Goal: Task Accomplishment & Management: Manage account settings

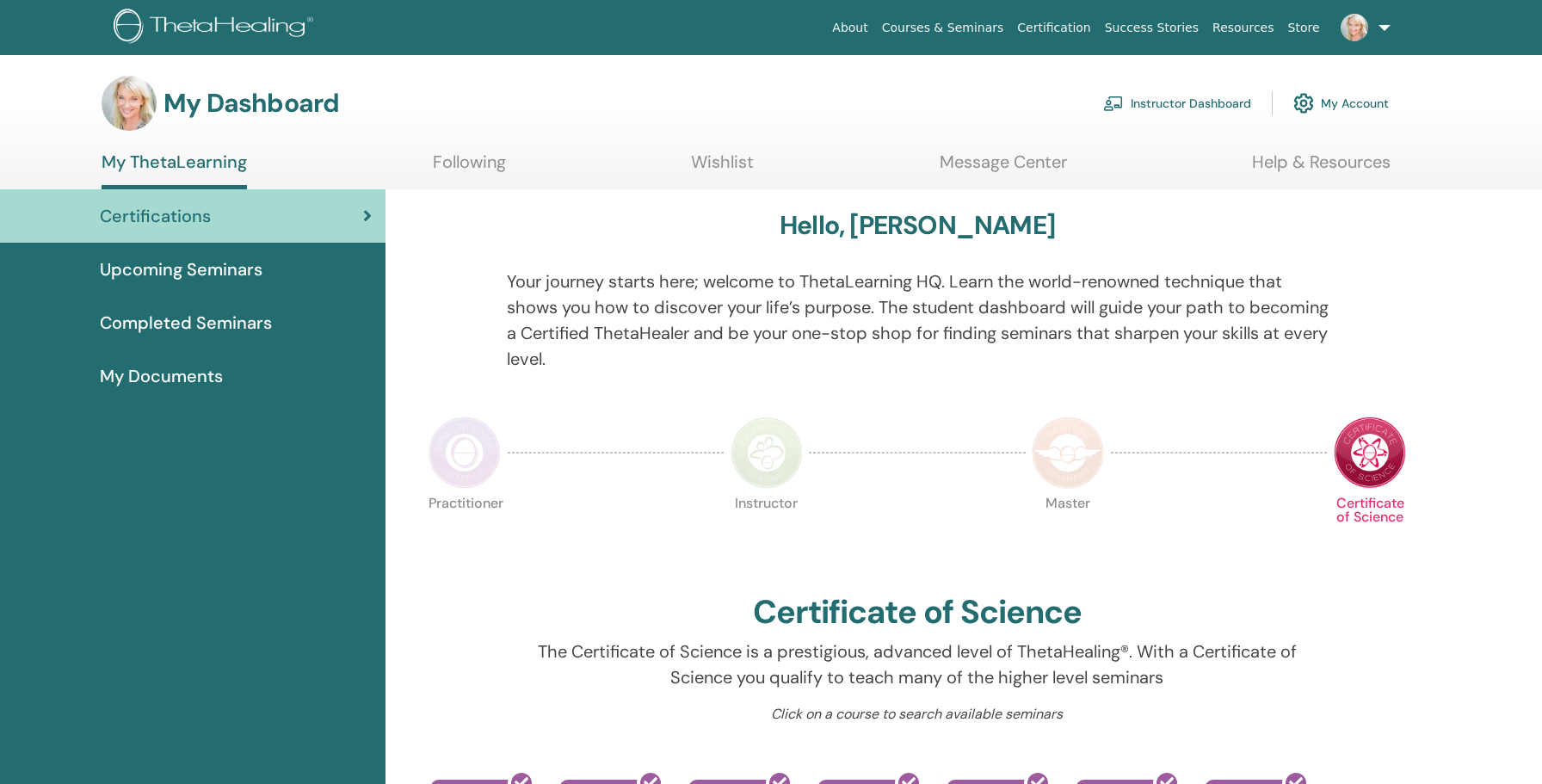
click at [1212, 104] on link "Instructor Dashboard" at bounding box center [1176, 103] width 148 height 38
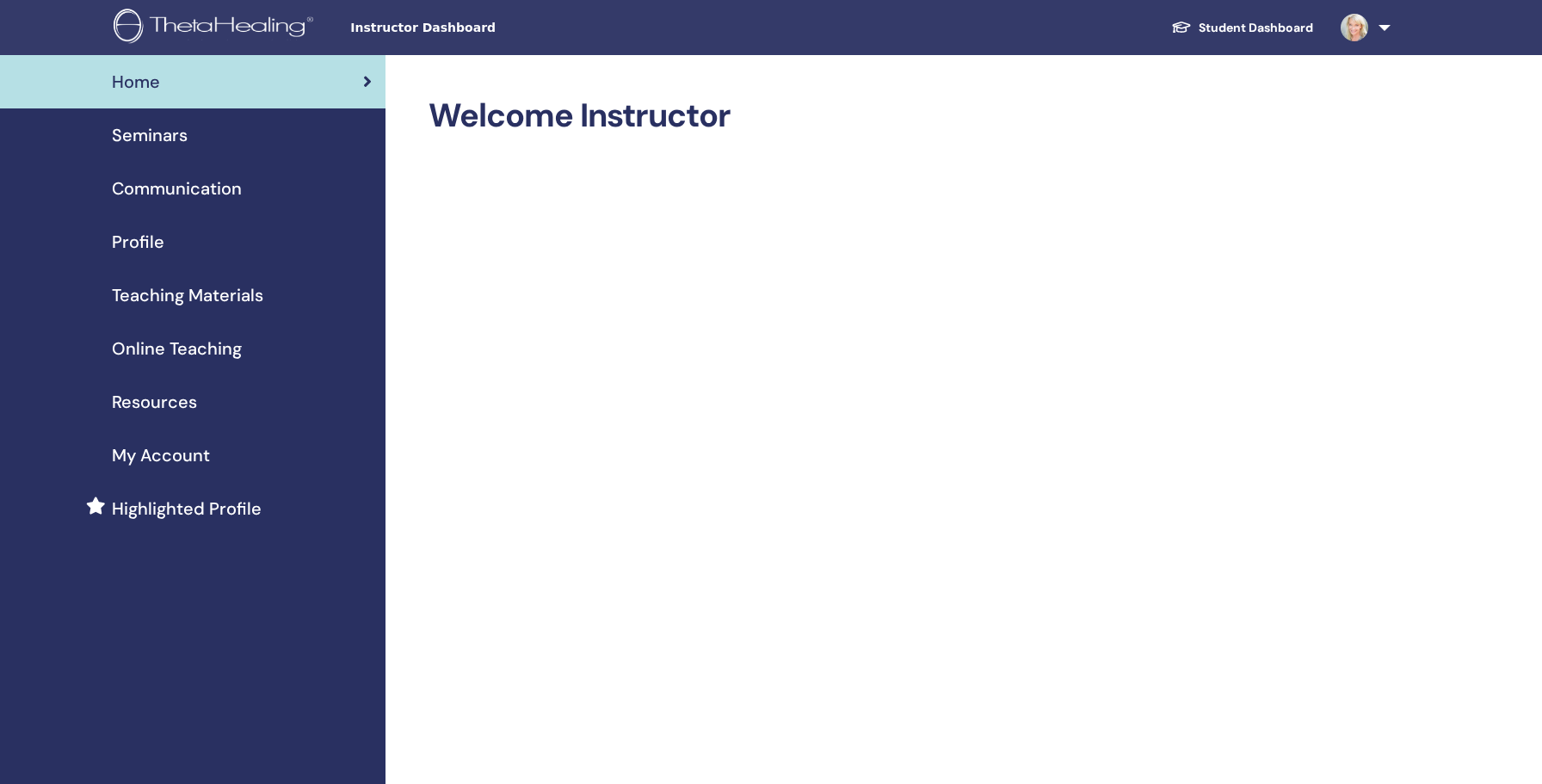
click at [144, 240] on span "Profile" at bounding box center [138, 241] width 53 height 25
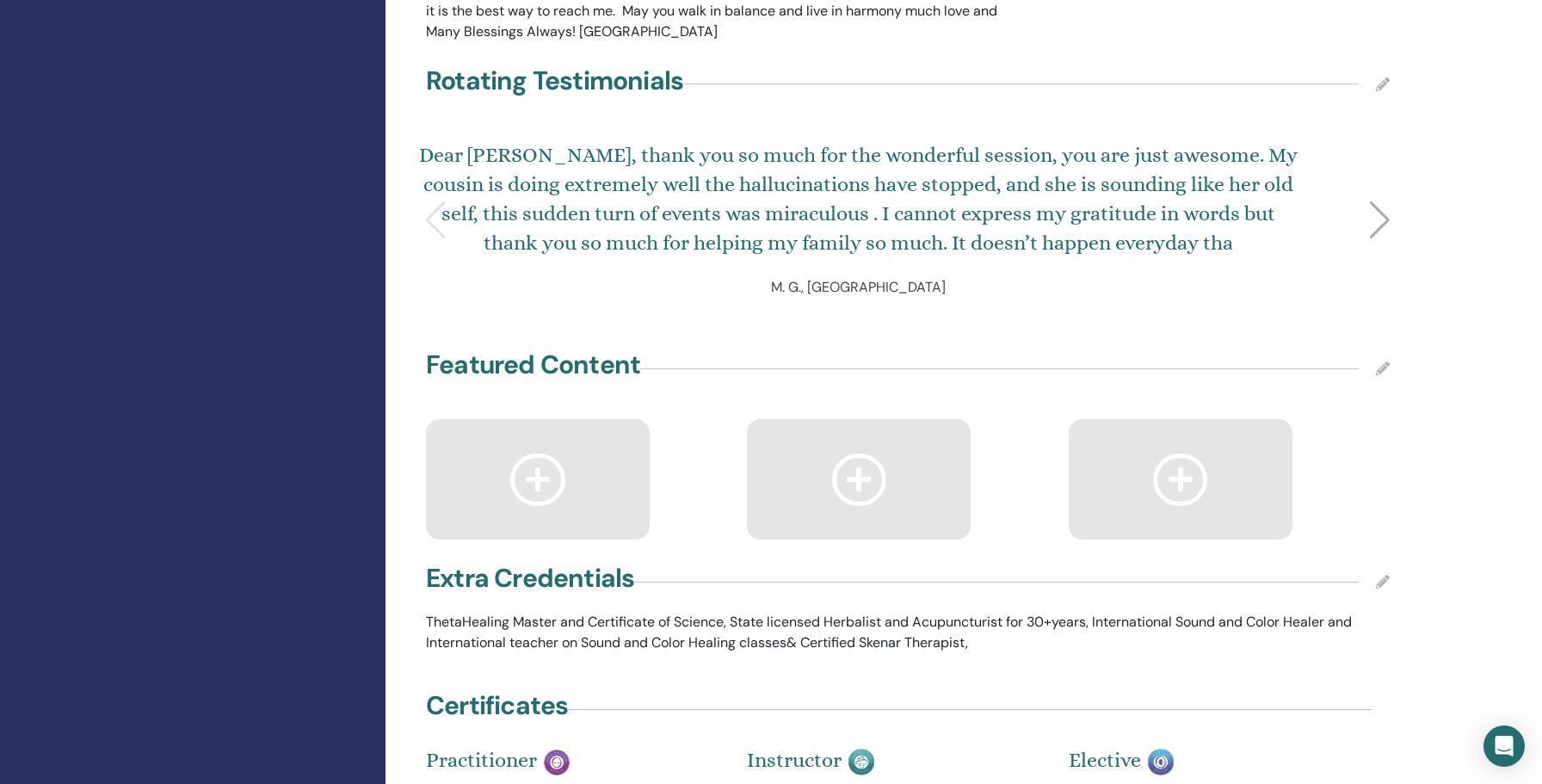
scroll to position [2774, 0]
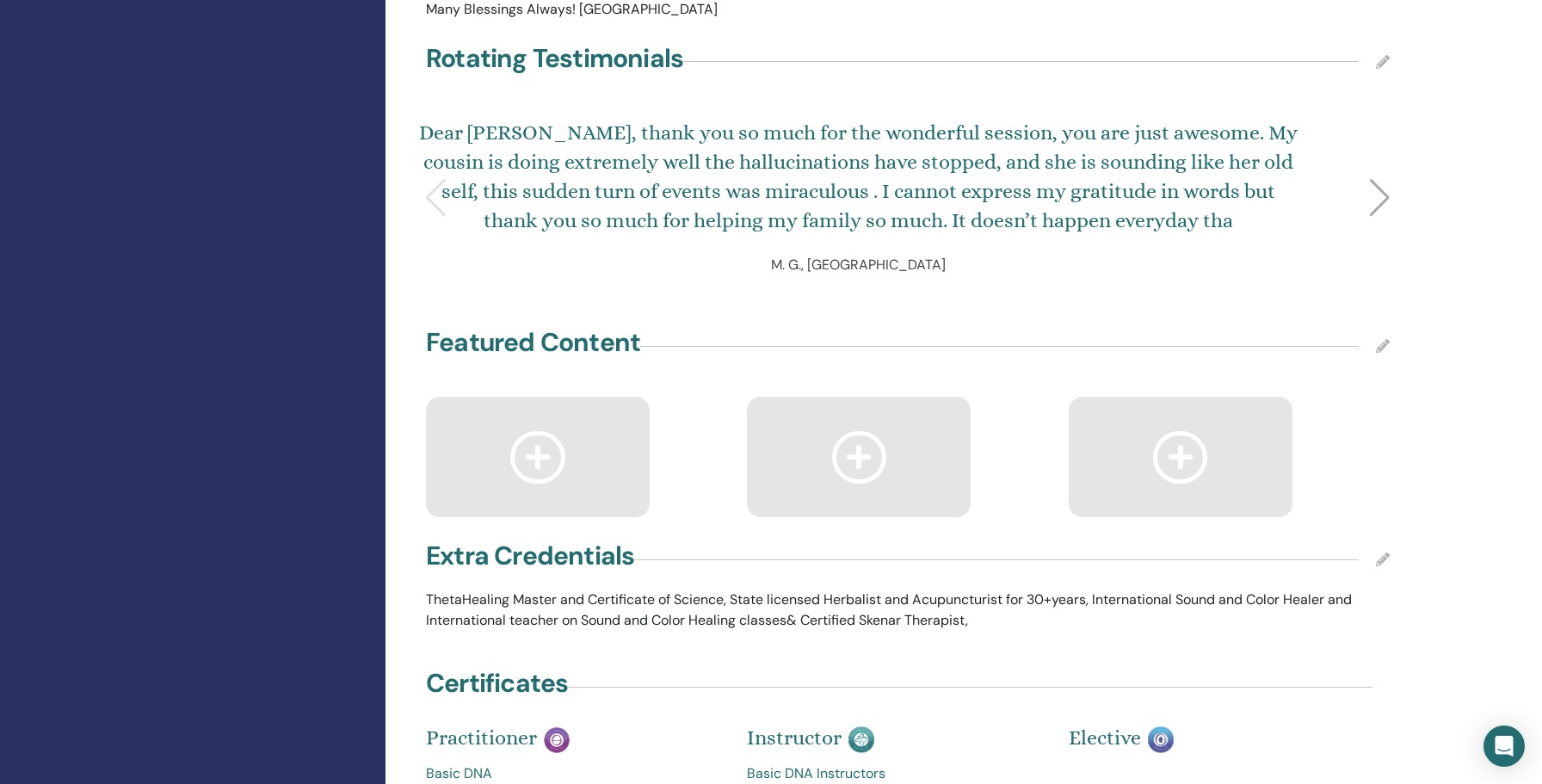
click at [548, 431] on icon at bounding box center [538, 457] width 55 height 53
click at [538, 431] on icon at bounding box center [538, 457] width 55 height 53
click at [1386, 339] on icon at bounding box center [1383, 346] width 14 height 14
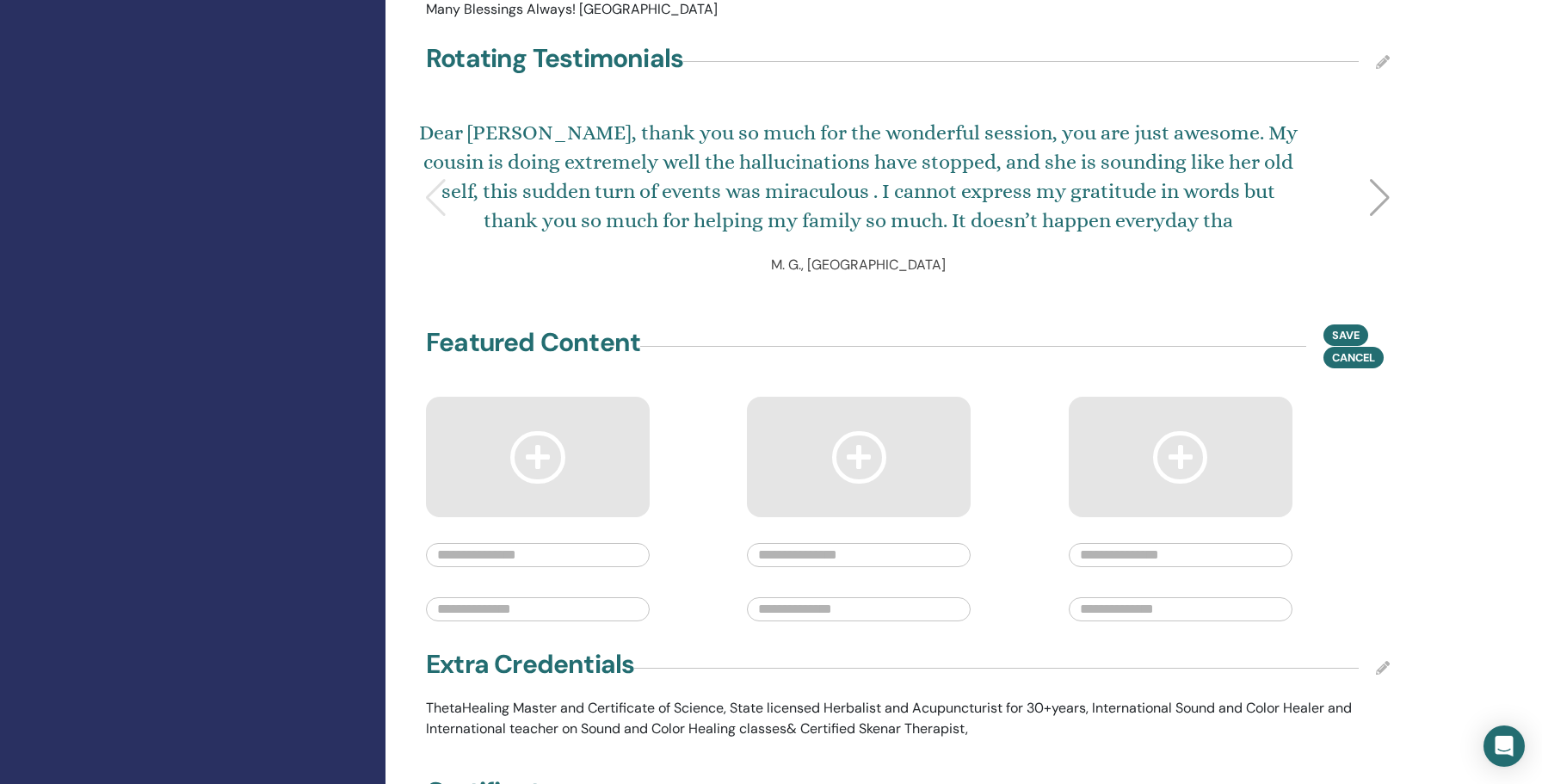
click at [555, 543] on input "text" at bounding box center [538, 554] width 224 height 24
click at [876, 325] on div "Featured Content Save Cancel" at bounding box center [907, 346] width 985 height 43
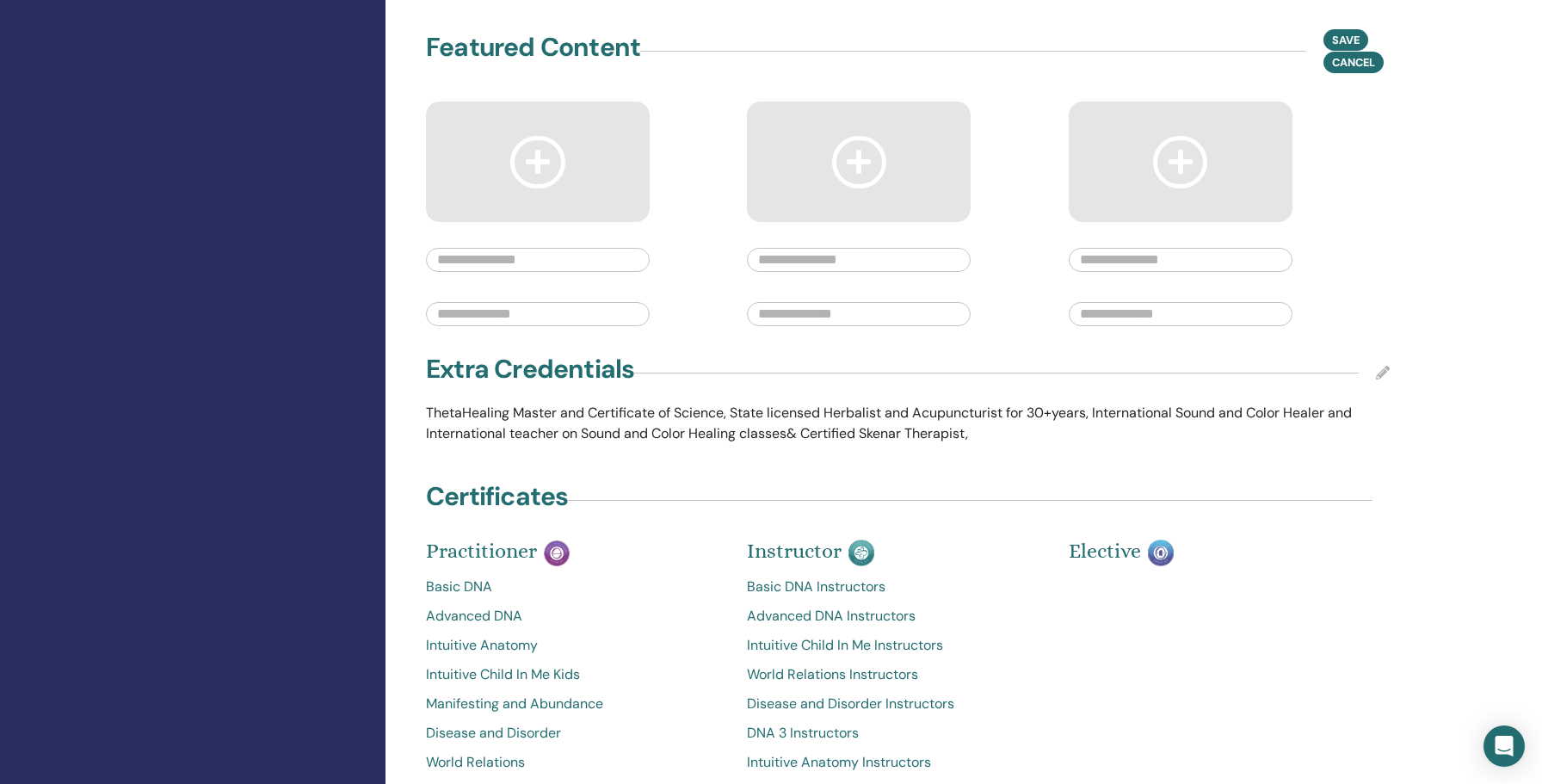
scroll to position [3059, 0]
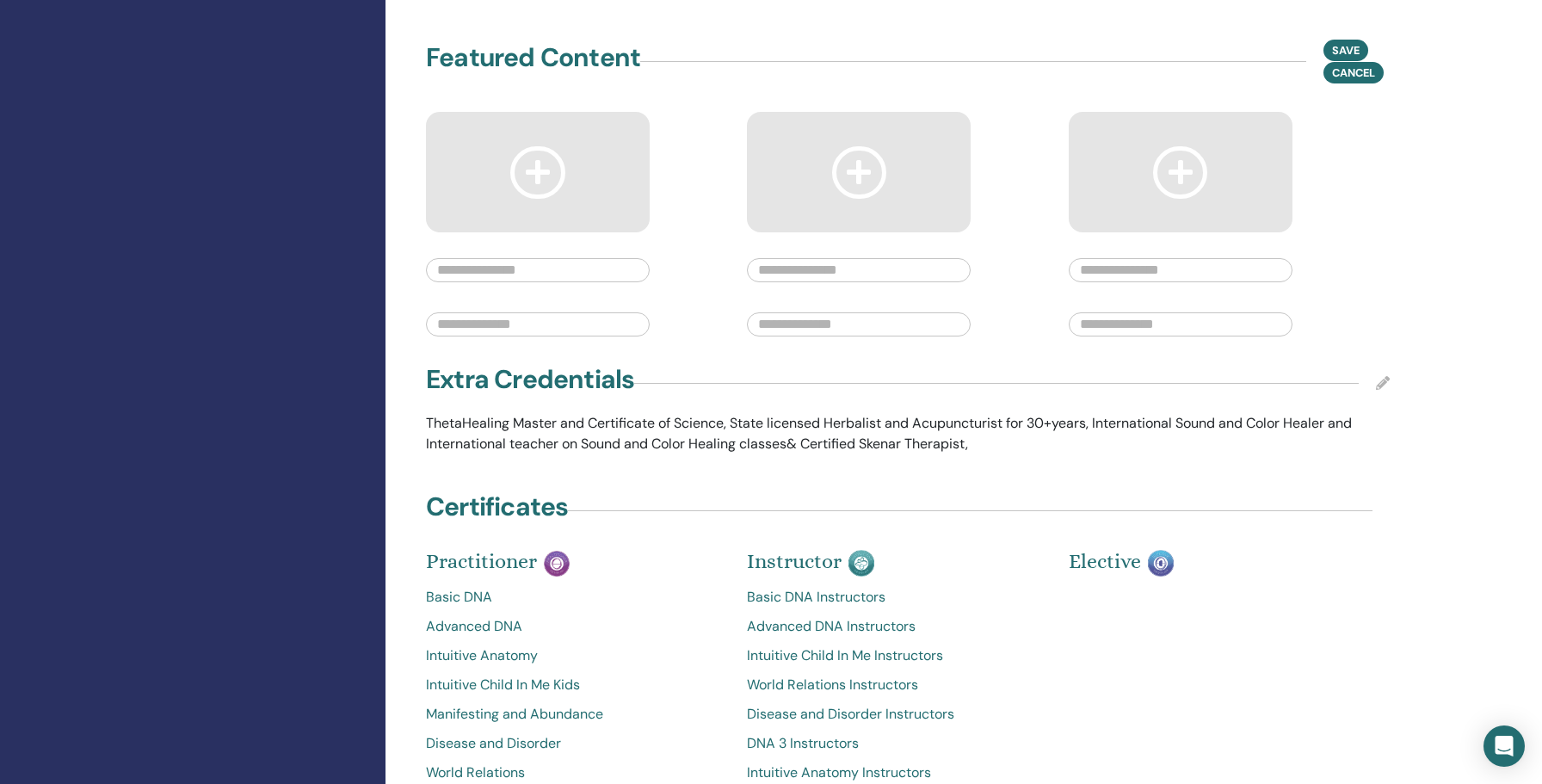
click at [535, 258] on input "text" at bounding box center [538, 270] width 224 height 24
click at [524, 147] on icon at bounding box center [538, 173] width 55 height 53
click at [495, 258] on input "text" at bounding box center [538, 270] width 224 height 24
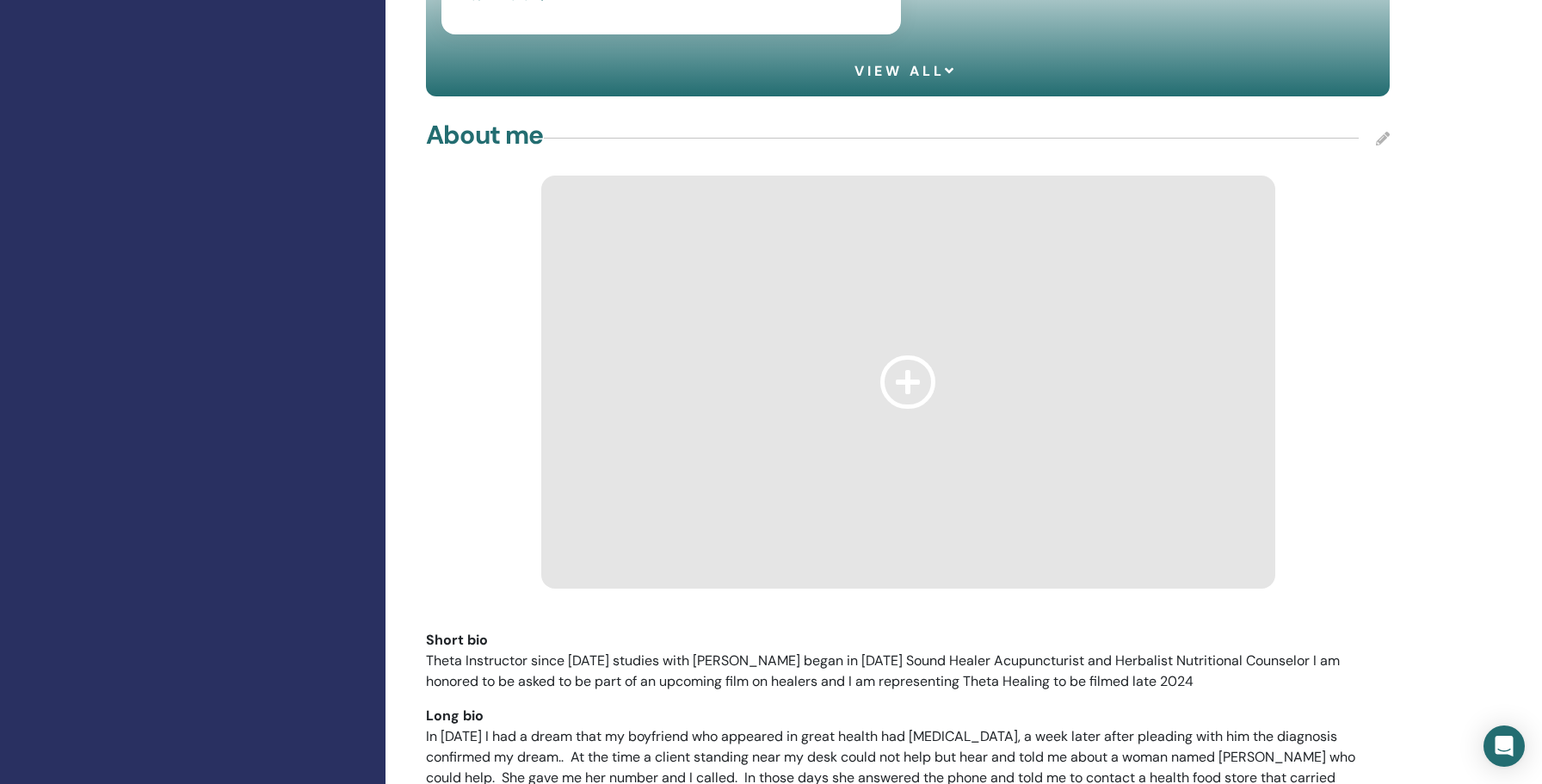
scroll to position [1464, 0]
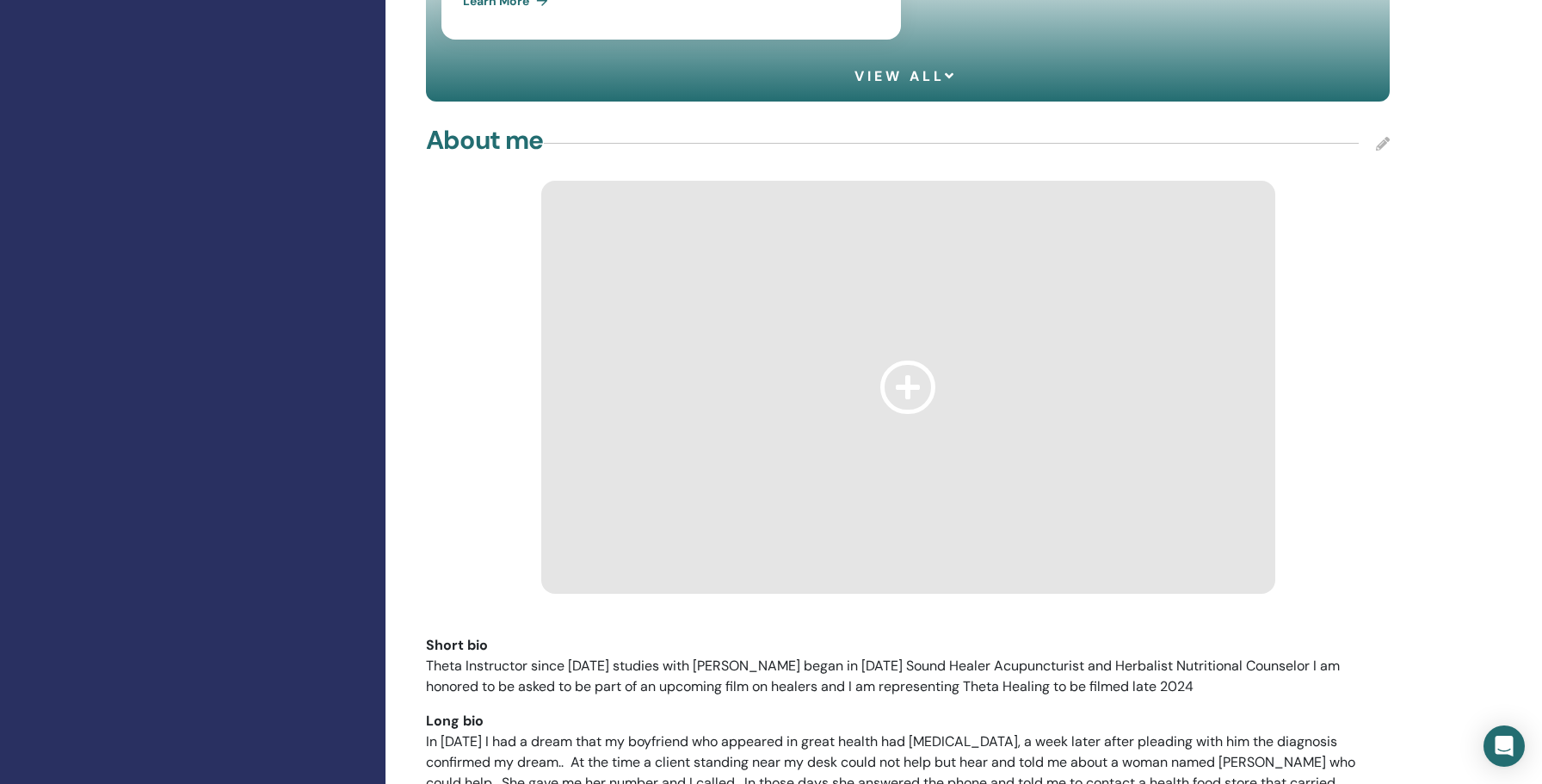
click at [923, 361] on icon at bounding box center [907, 387] width 55 height 53
click at [1385, 137] on icon at bounding box center [1383, 144] width 14 height 14
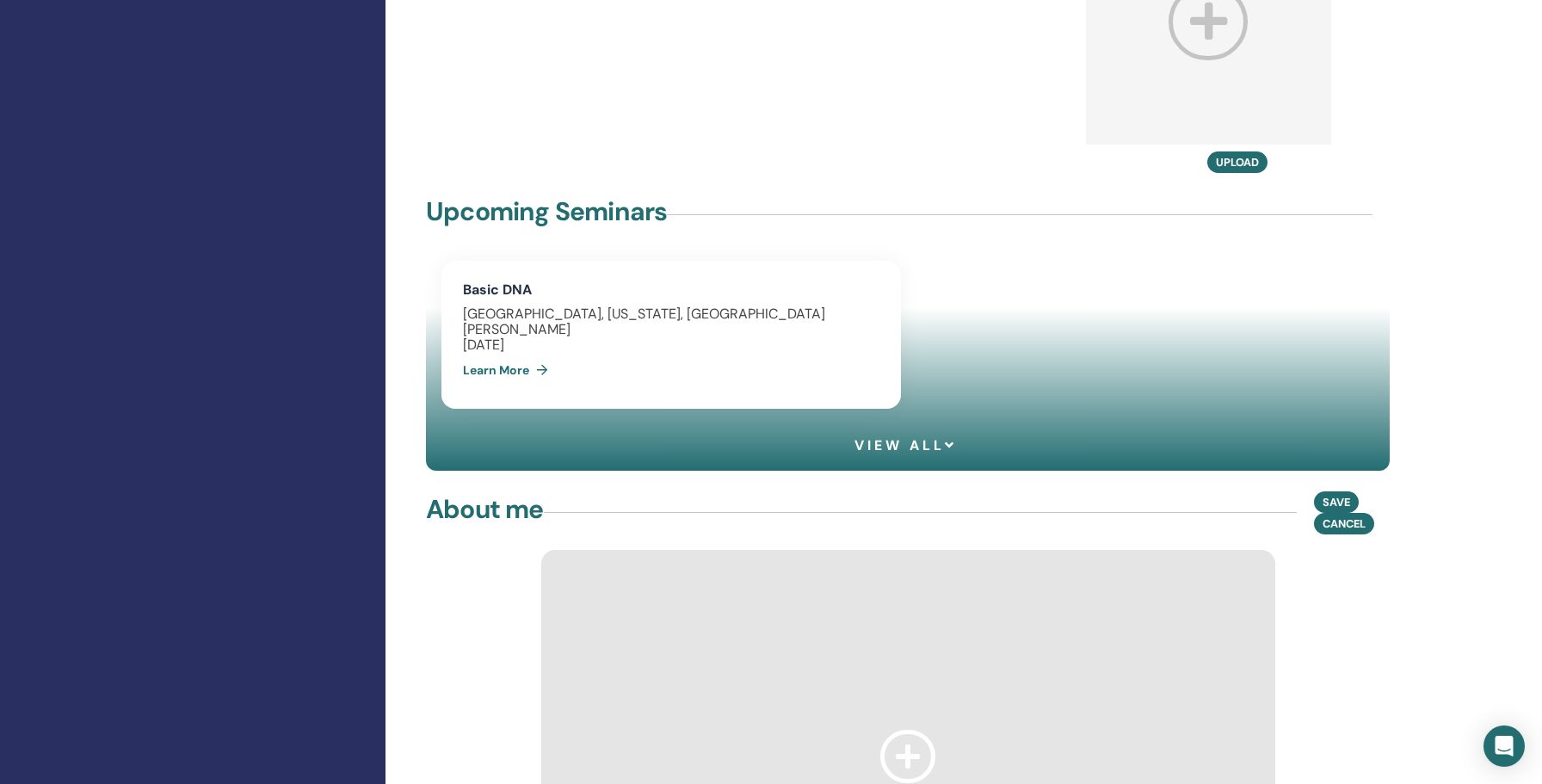
scroll to position [1094, 0]
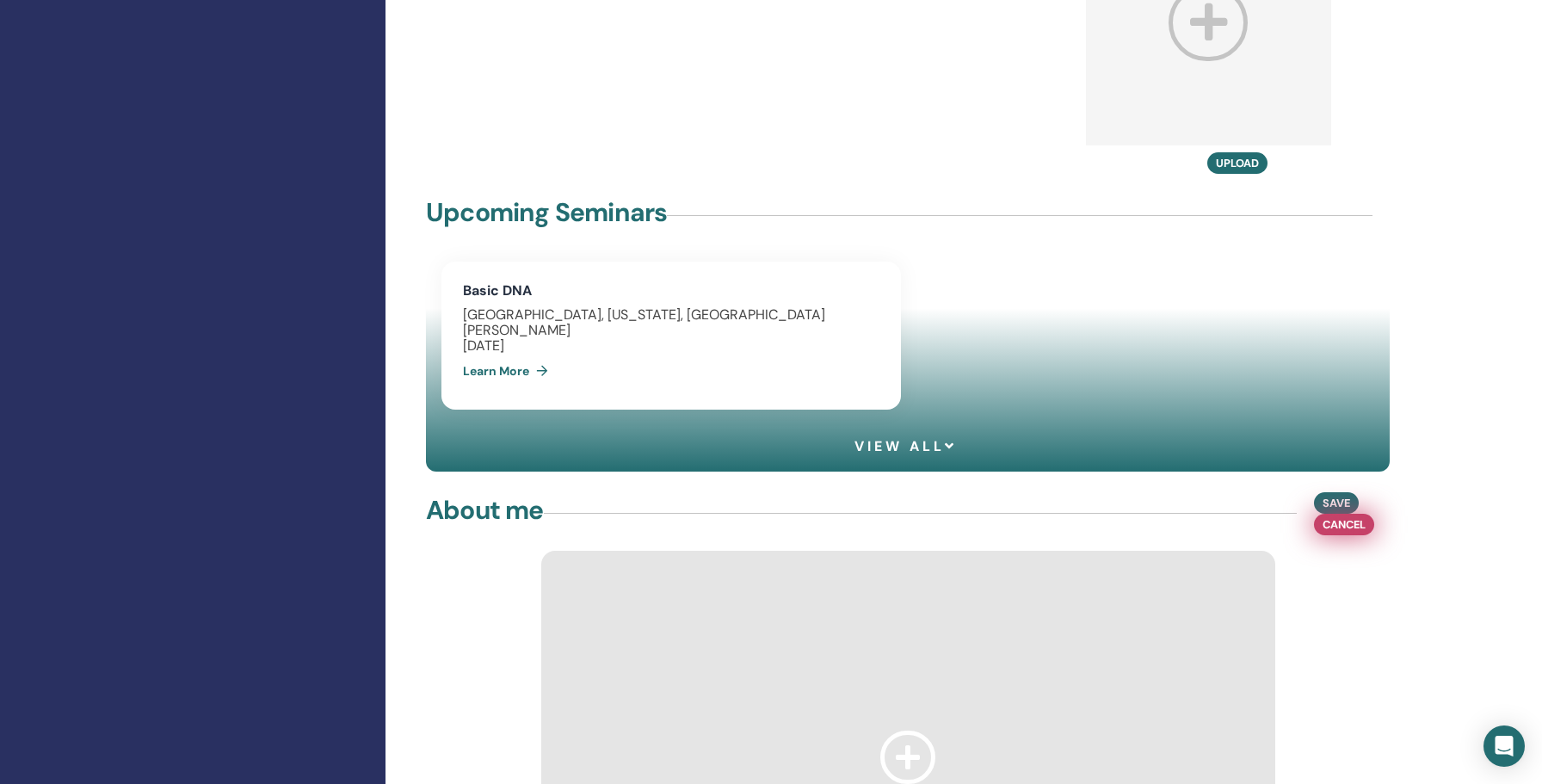
click at [1372, 513] on button "Cancel" at bounding box center [1344, 524] width 61 height 22
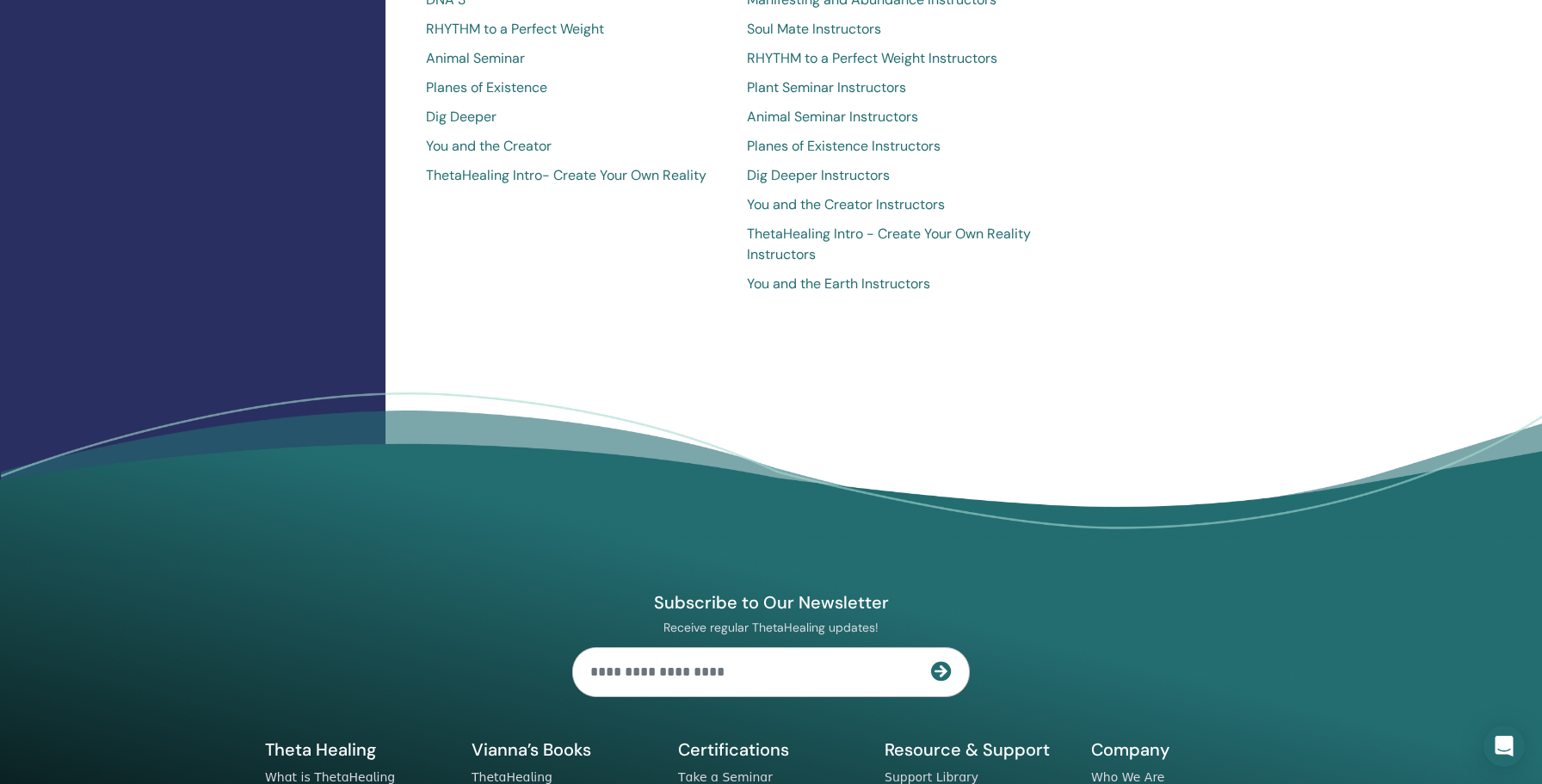
scroll to position [3926, 0]
